Goal: Task Accomplishment & Management: Complete application form

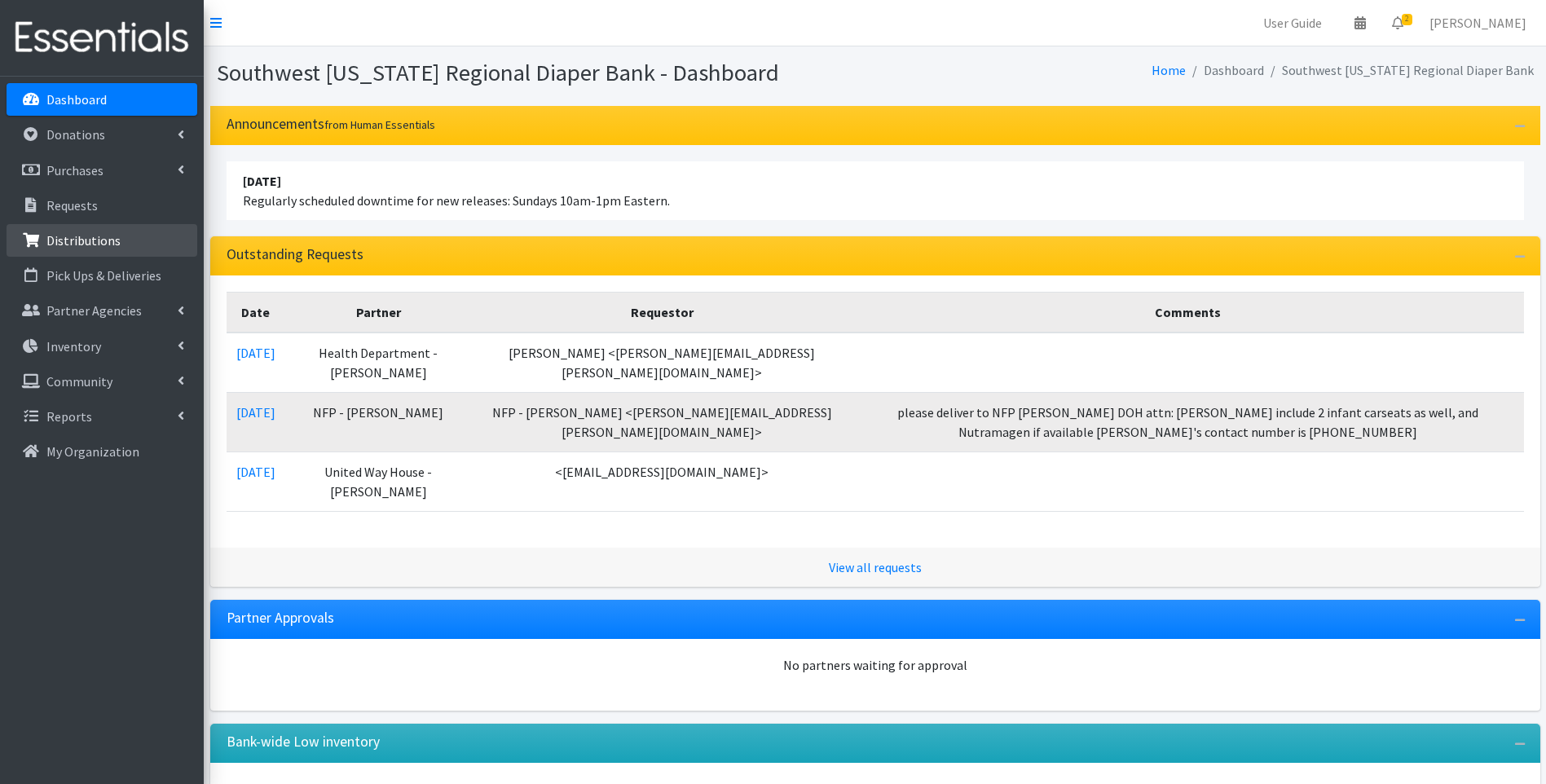
click at [105, 241] on p "Distributions" at bounding box center [83, 240] width 74 height 16
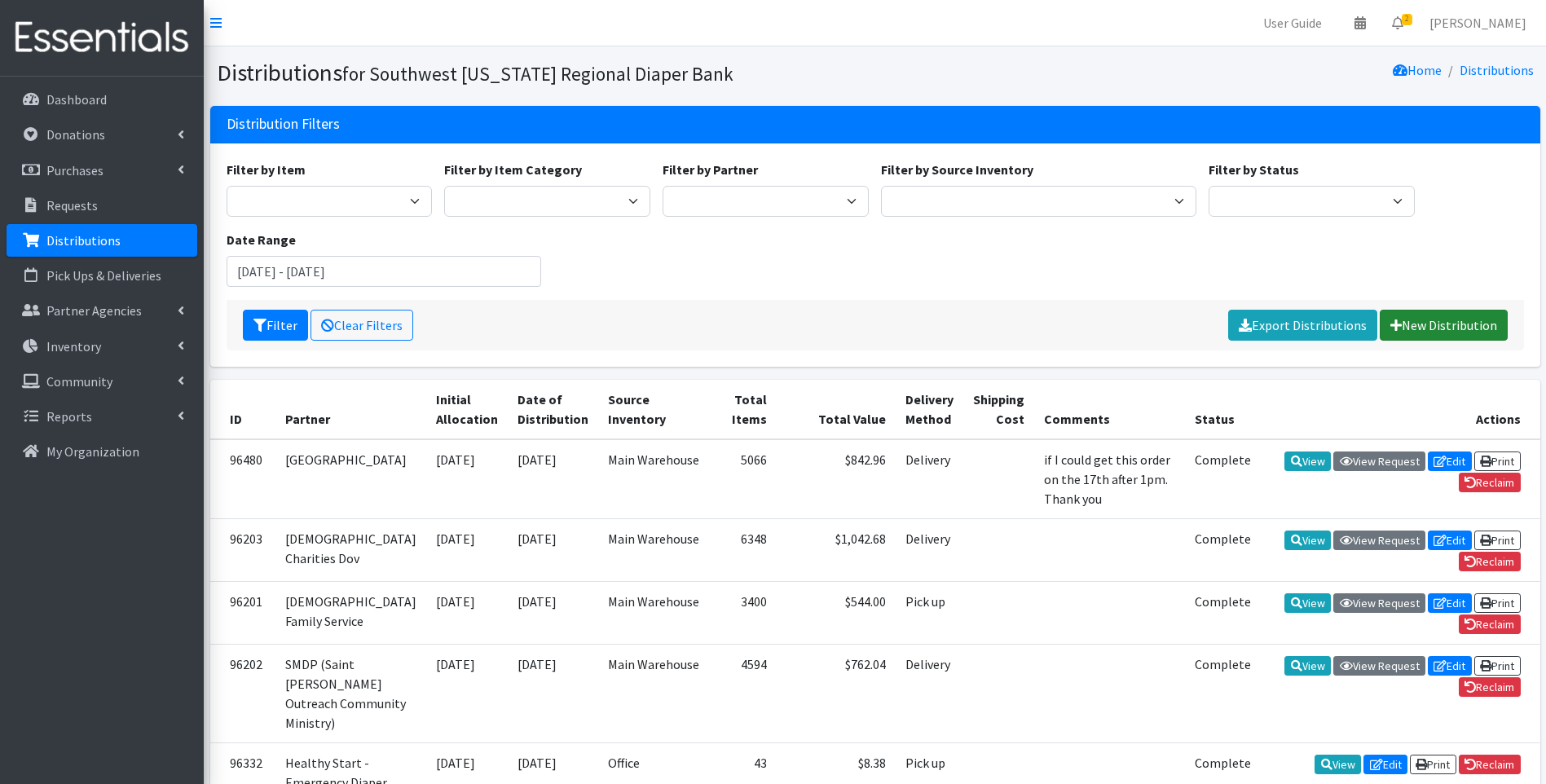
click at [1422, 323] on link "New Distribution" at bounding box center [1444, 325] width 128 height 31
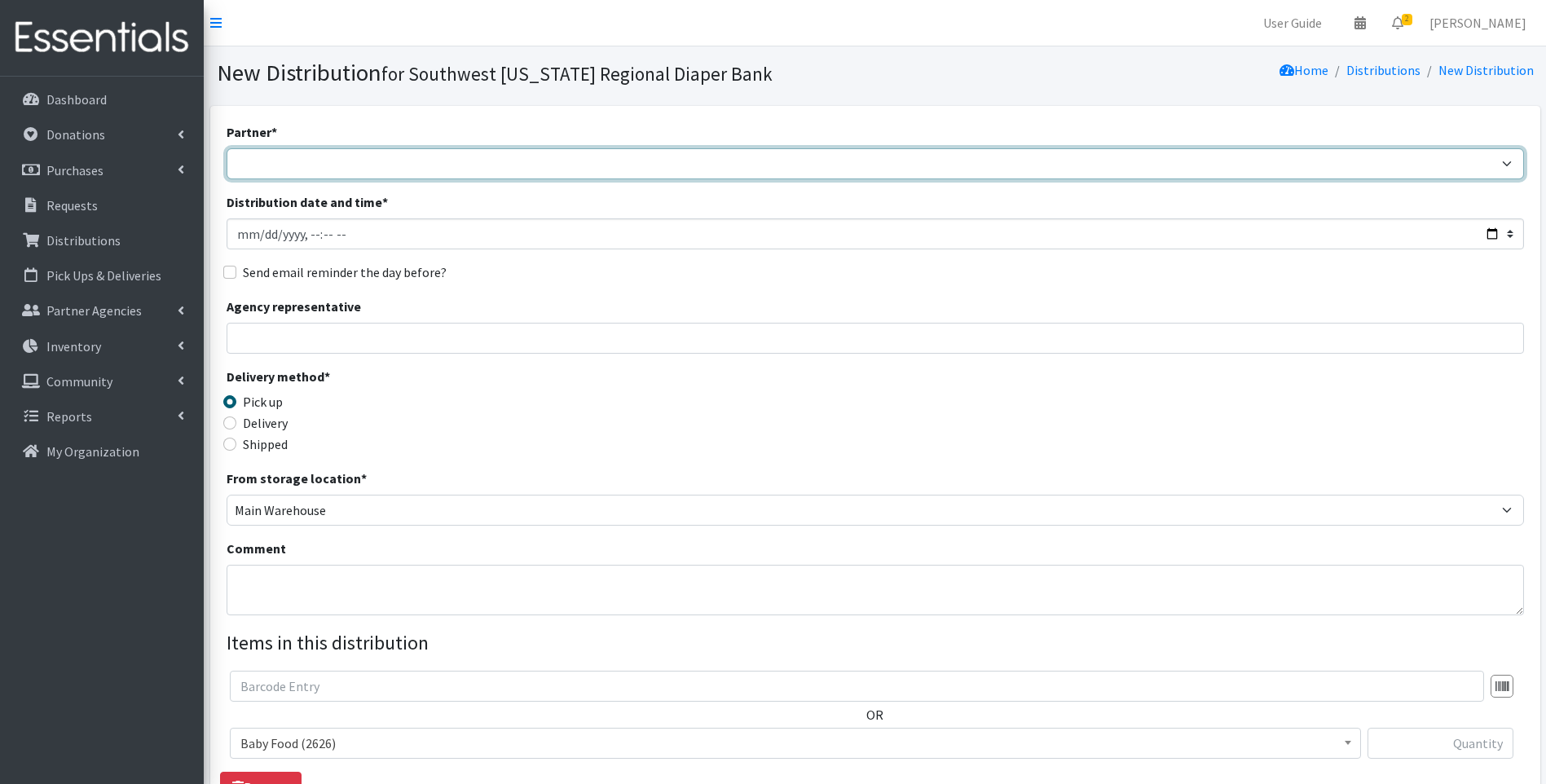
click at [465, 158] on select "ACT Abuse Counseling & Treatment Bayshore Fire Department Bonita Springs Assist…" at bounding box center [875, 164] width 1297 height 31
select select "4196"
click at [227, 148] on select "ACT Abuse Counseling & Treatment Bayshore Fire Department Bonita Springs Assist…" at bounding box center [875, 164] width 1297 height 31
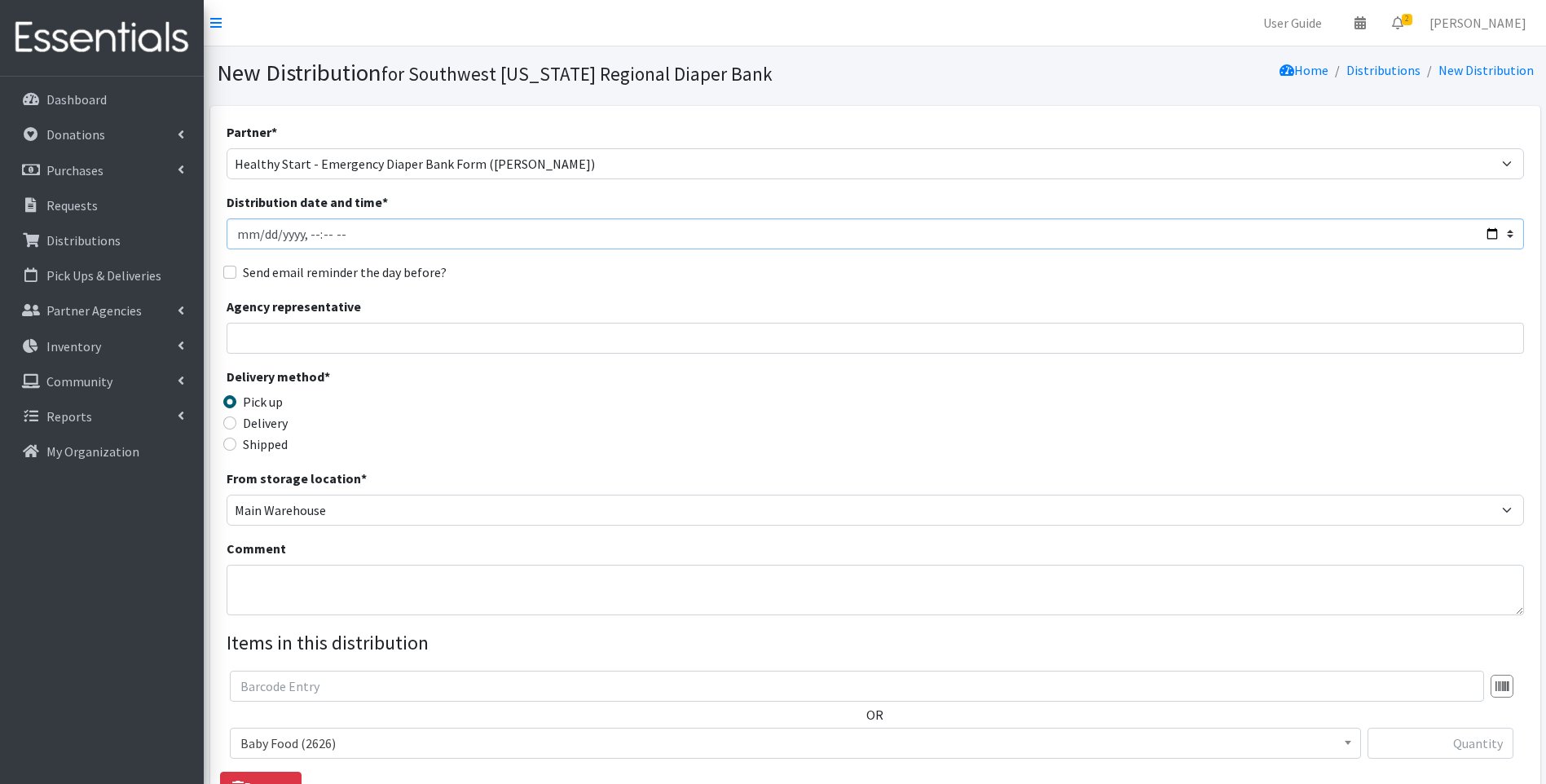
click at [454, 229] on input "Distribution date and time *" at bounding box center [875, 234] width 1297 height 31
drag, startPoint x: 1493, startPoint y: 236, endPoint x: 1484, endPoint y: 242, distance: 10.8
click at [1491, 237] on input "Distribution date and time *" at bounding box center [875, 234] width 1297 height 31
type input "2025-09-12T23:59"
click at [796, 438] on div "Delivery method * Pick up Delivery Shipped Shipping cost" at bounding box center [875, 418] width 1297 height 102
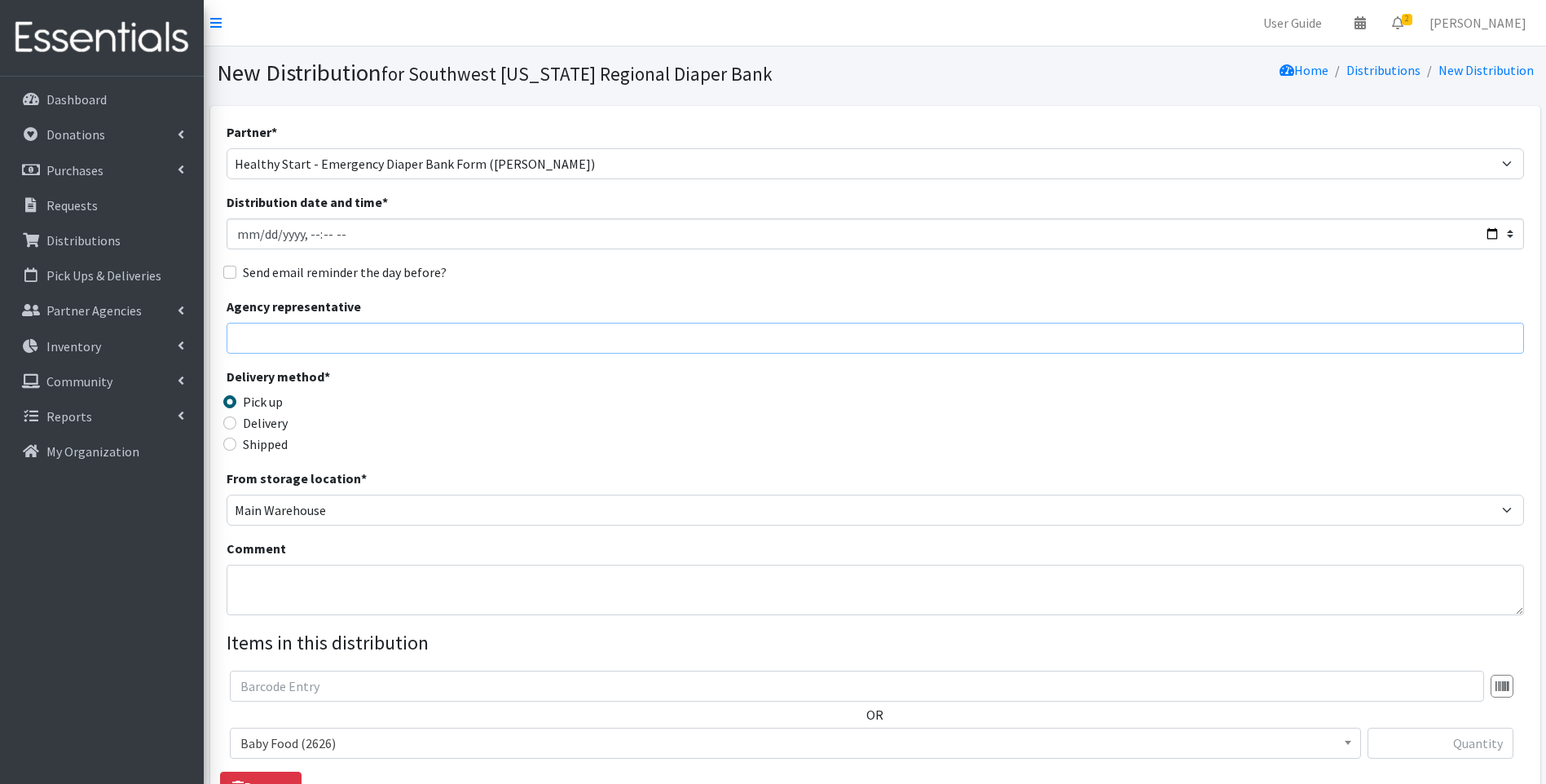
click at [408, 332] on input "Agency representative" at bounding box center [875, 338] width 1297 height 31
type input "Rosa"
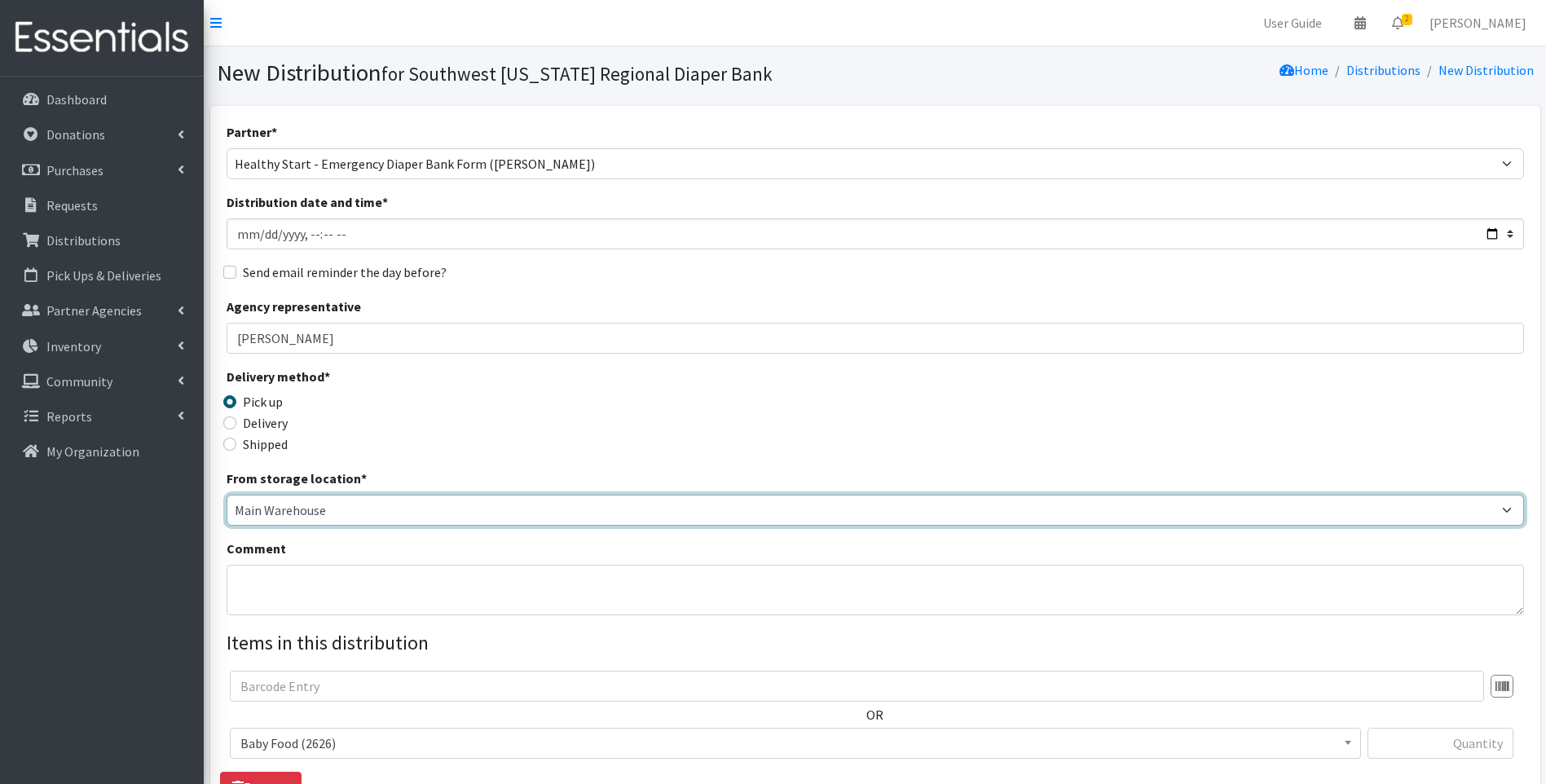
click at [257, 513] on select "Main Warehouse Office United Way Warehouse Winkler" at bounding box center [875, 510] width 1297 height 31
select select "335"
click at [227, 494] on select "Main Warehouse Office United Way Warehouse Winkler" at bounding box center [875, 510] width 1297 height 31
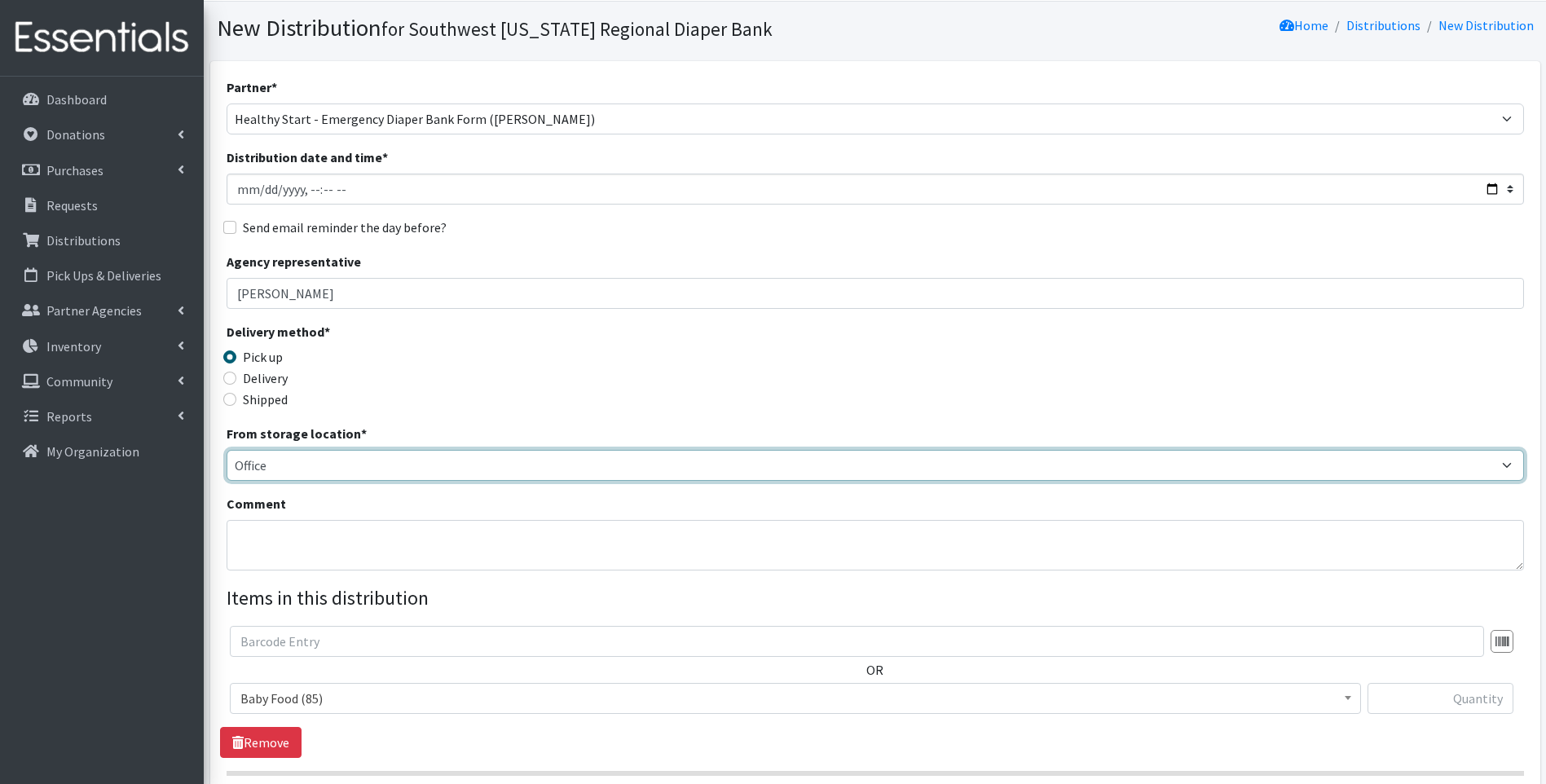
scroll to position [248, 0]
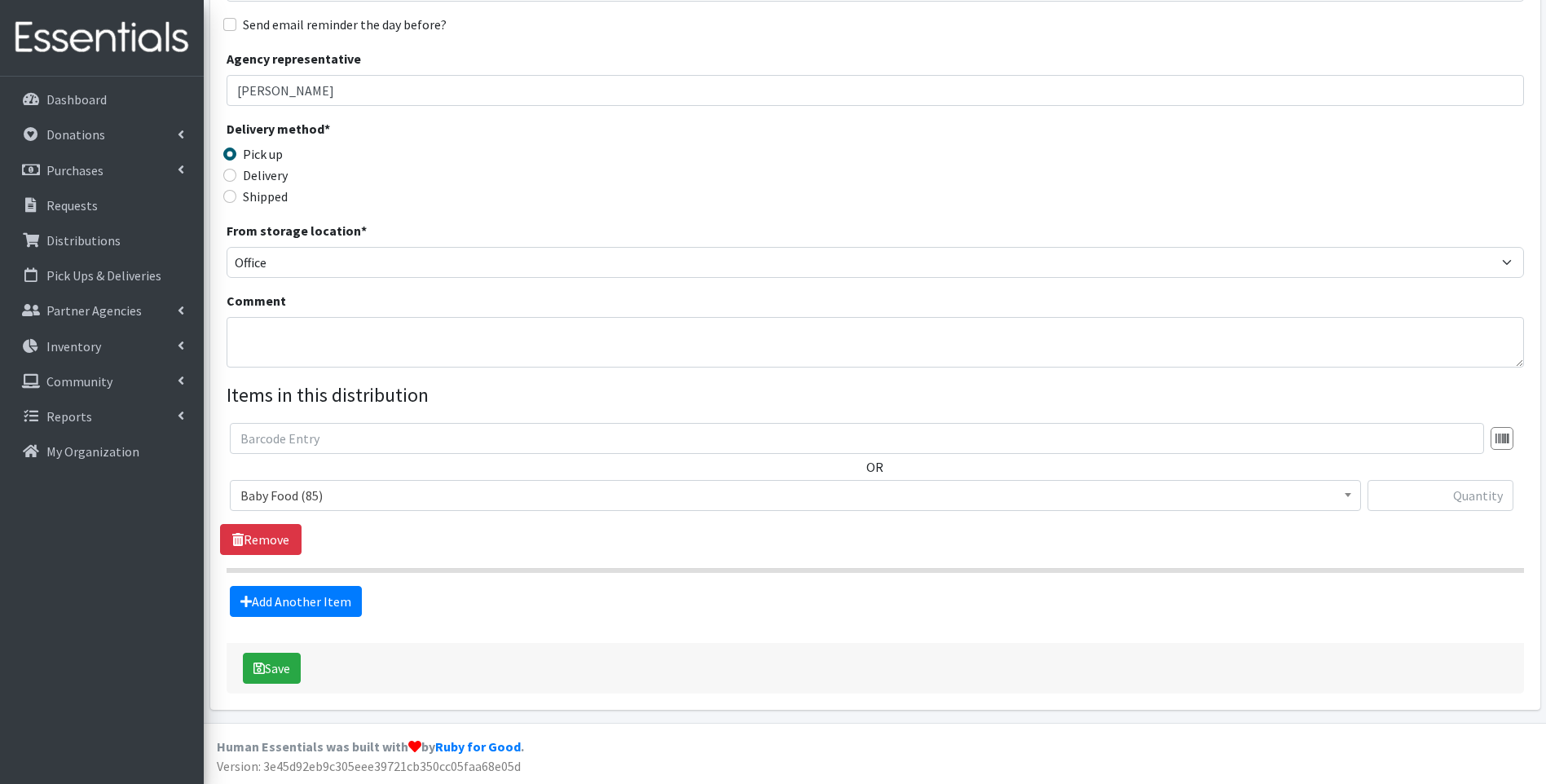
click at [320, 493] on span "Baby Food (85)" at bounding box center [795, 494] width 1111 height 23
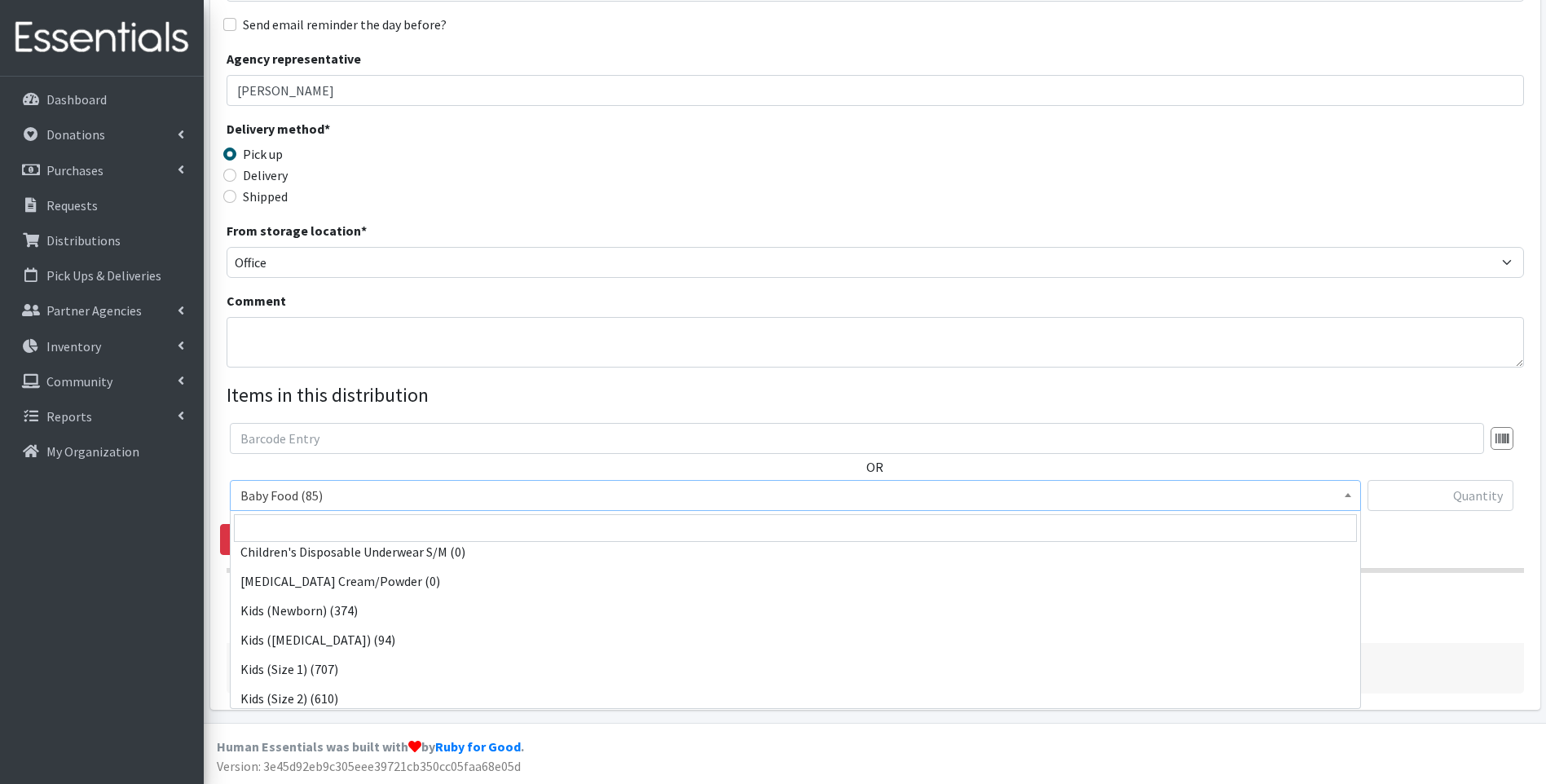
scroll to position [163, 0]
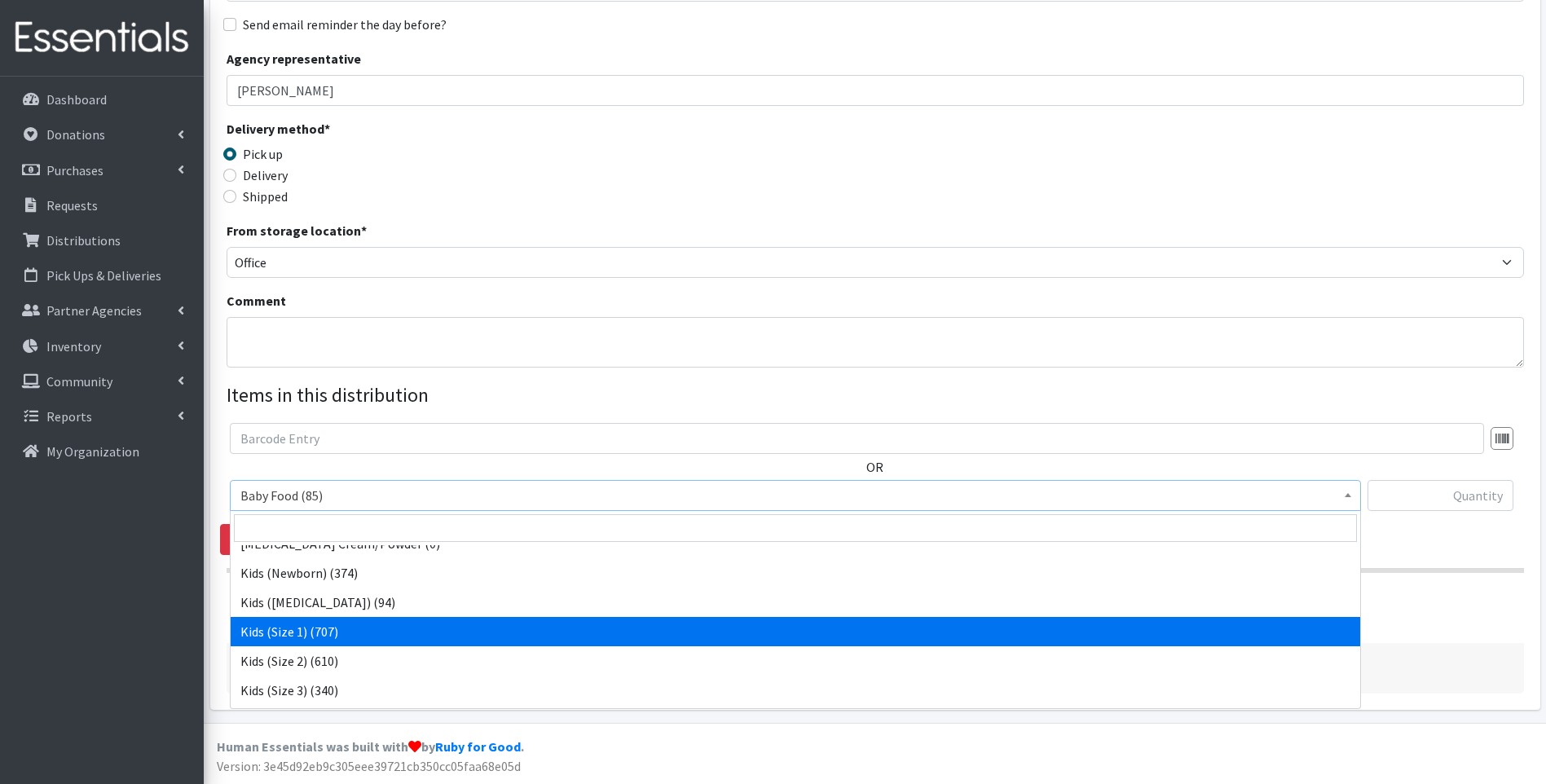
select select "10069"
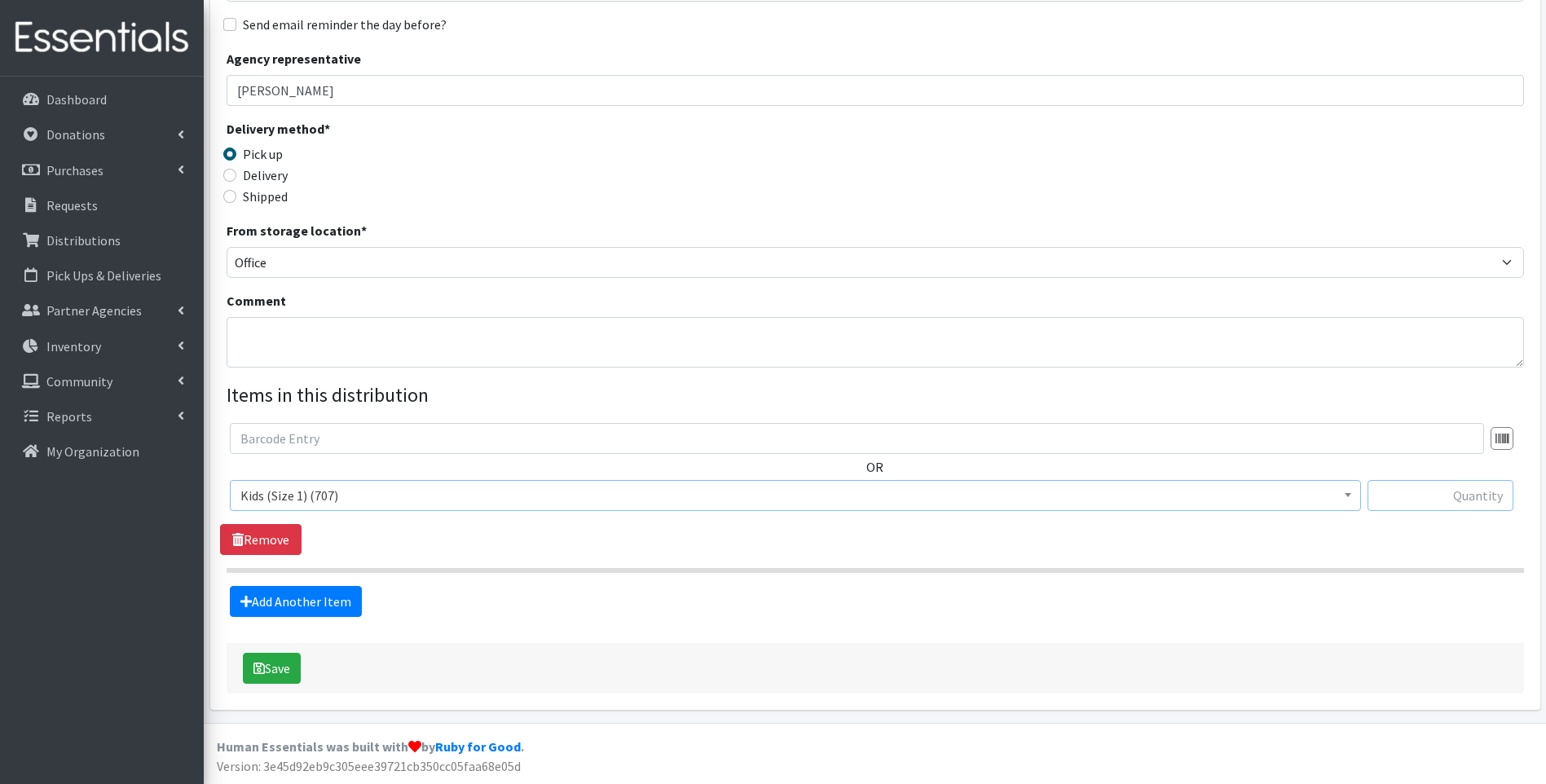
drag, startPoint x: 1452, startPoint y: 490, endPoint x: 1459, endPoint y: 482, distance: 10.6
click at [1452, 490] on input "text" at bounding box center [1440, 495] width 146 height 31
type input "50"
click at [857, 624] on form "Partner * ACT Abuse Counseling & Treatment Bayshore Fire Department Bonita Spri…" at bounding box center [875, 283] width 1297 height 819
click at [292, 663] on button "Save" at bounding box center [272, 668] width 58 height 31
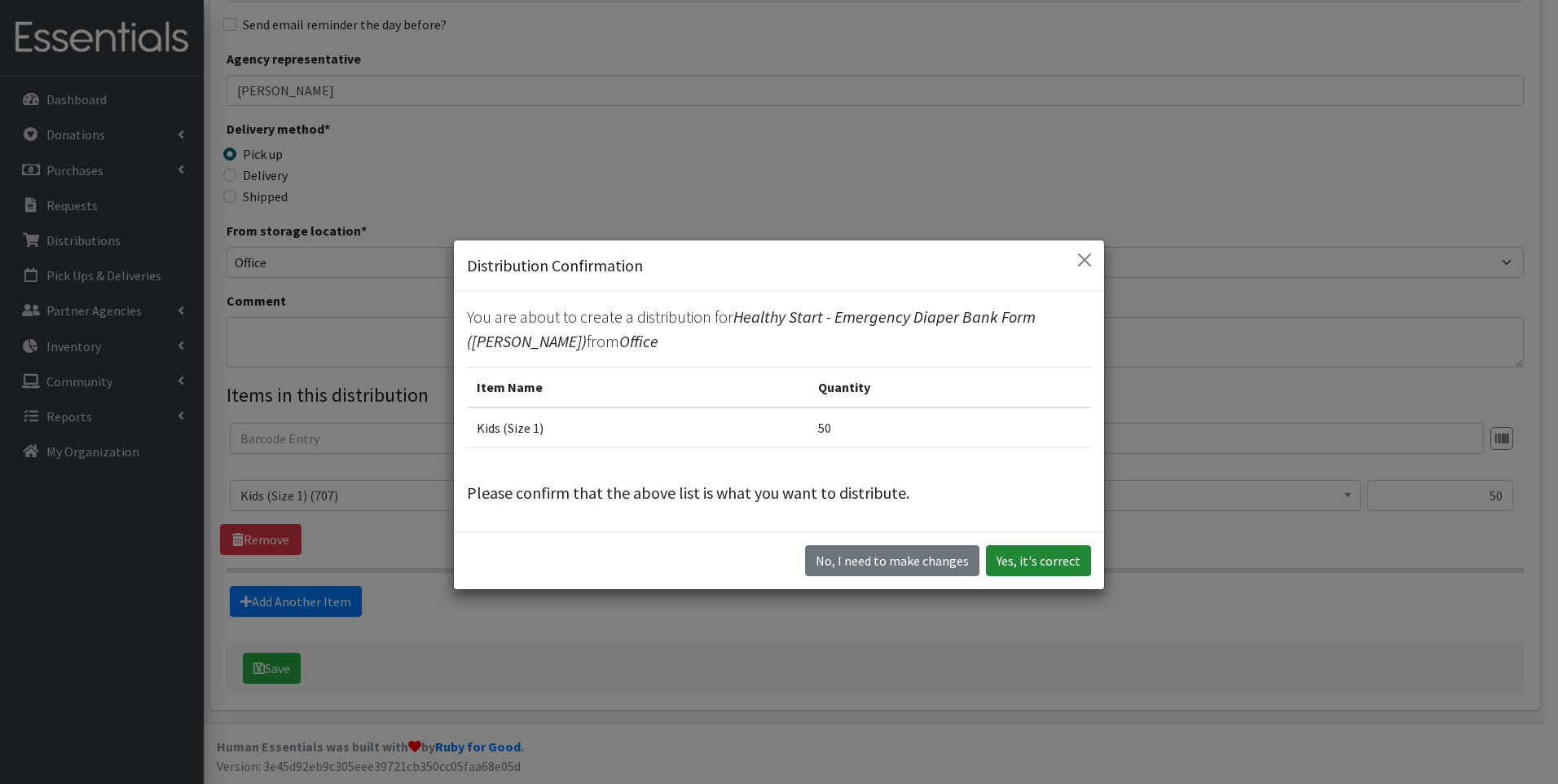
click at [1053, 567] on button "Yes, it's correct" at bounding box center [1038, 561] width 105 height 31
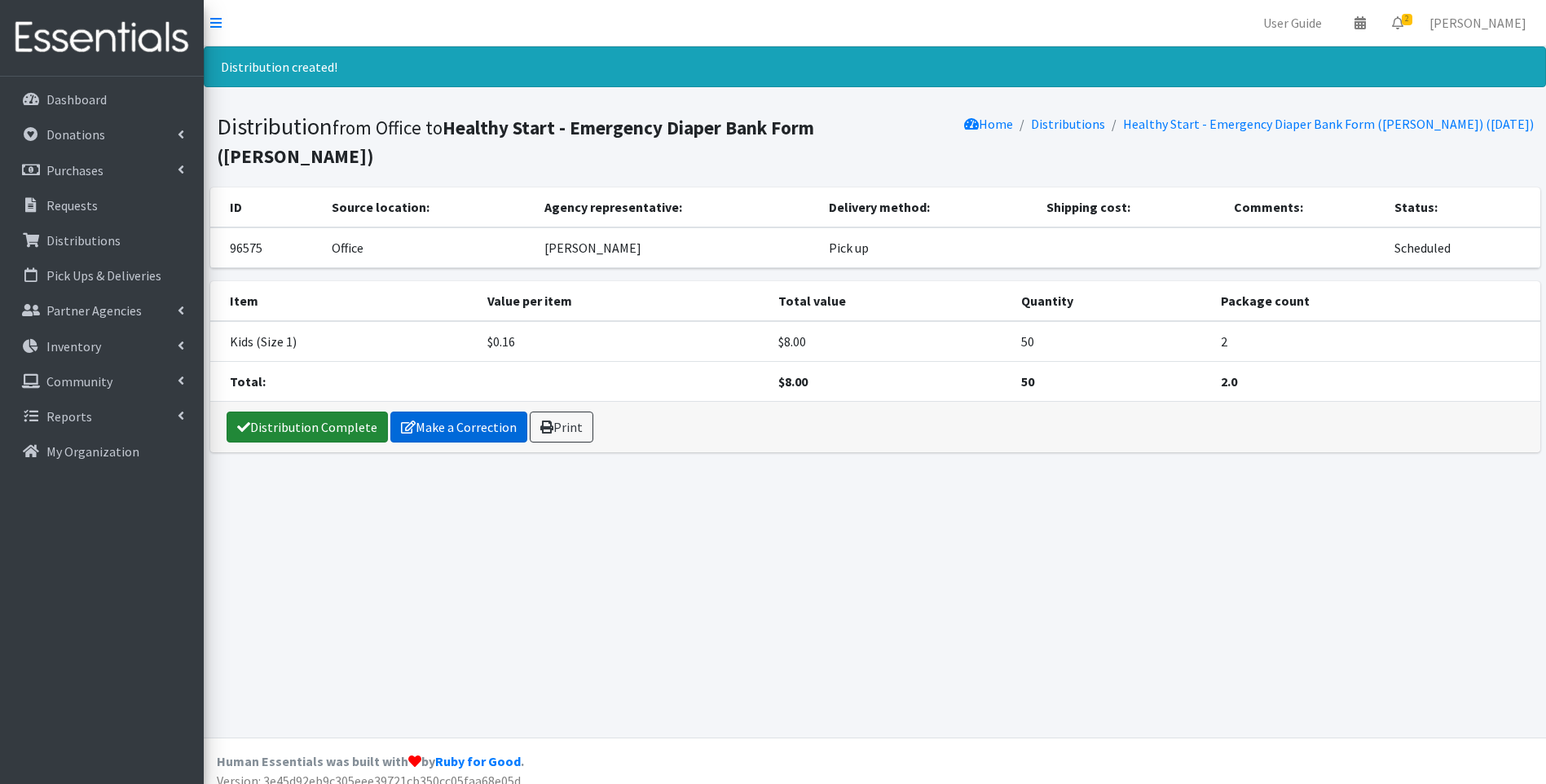
click at [328, 412] on link "Distribution Complete" at bounding box center [307, 427] width 161 height 31
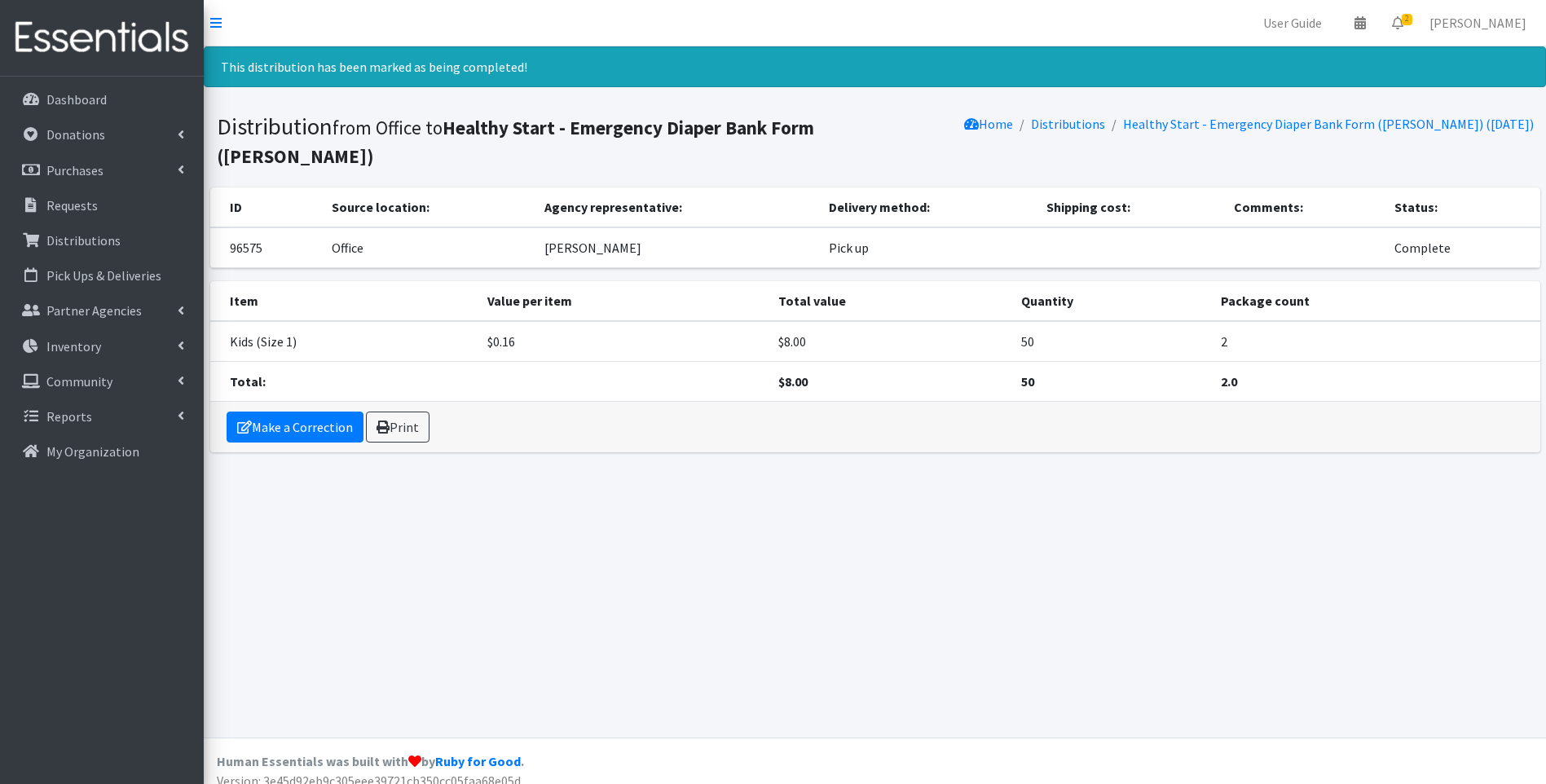
click at [96, 27] on img at bounding box center [101, 38] width 190 height 55
